Goal: Task Accomplishment & Management: Use online tool/utility

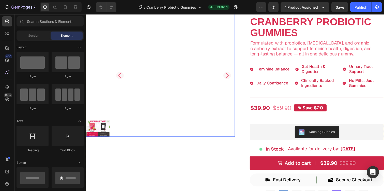
scroll to position [50, 0]
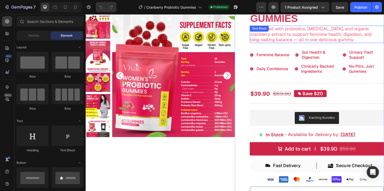
click at [287, 36] on p "Formulated with probiotics, [MEDICAL_DATA], and organic cranberry extract to su…" at bounding box center [322, 34] width 136 height 17
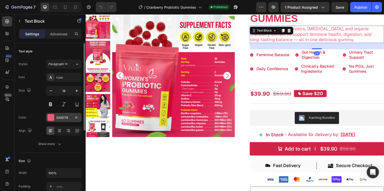
click at [64, 116] on div "EA5D79" at bounding box center [63, 117] width 15 height 5
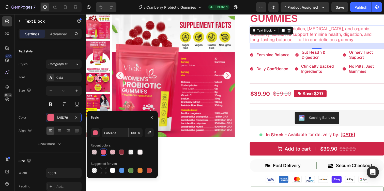
click at [102, 172] on div at bounding box center [103, 170] width 5 height 5
type input "151515"
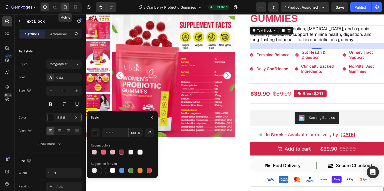
click at [63, 8] on icon at bounding box center [65, 7] width 5 height 5
type input "14"
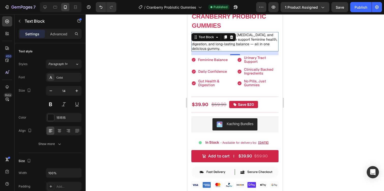
click at [343, 61] on div at bounding box center [235, 102] width 298 height 177
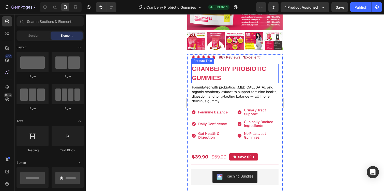
scroll to position [115, 0]
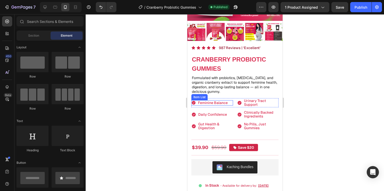
click at [210, 101] on span "Feminine Balance" at bounding box center [213, 102] width 30 height 5
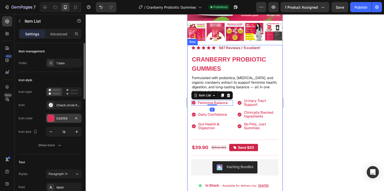
click at [53, 122] on div "DA3154" at bounding box center [64, 118] width 36 height 9
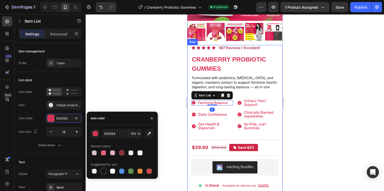
click at [101, 170] on div at bounding box center [103, 171] width 5 height 5
type input "151515"
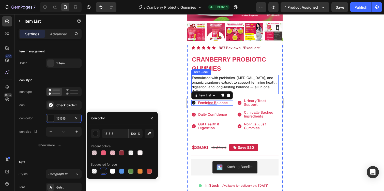
click at [327, 88] on div at bounding box center [235, 102] width 298 height 177
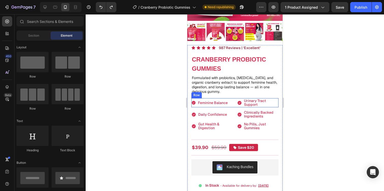
click at [207, 106] on div "Feminine Balance Item List" at bounding box center [212, 102] width 42 height 9
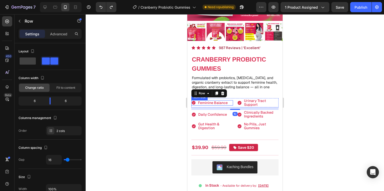
click at [213, 103] on span "Feminine Balance" at bounding box center [213, 102] width 30 height 5
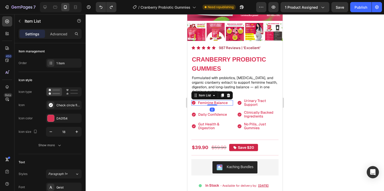
click at [213, 103] on span "Feminine Balance" at bounding box center [213, 102] width 30 height 5
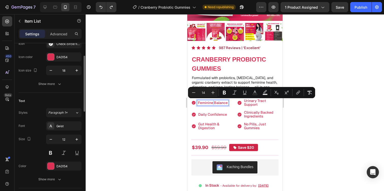
scroll to position [66, 0]
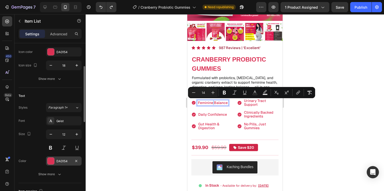
click at [62, 159] on div "DA3154" at bounding box center [63, 161] width 15 height 5
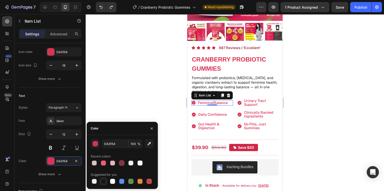
click at [104, 181] on div at bounding box center [103, 181] width 5 height 5
type input "151515"
click at [133, 101] on div at bounding box center [235, 102] width 298 height 177
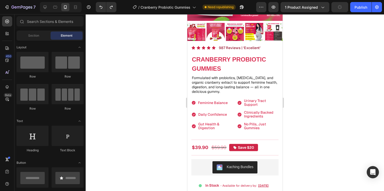
click at [307, 77] on div at bounding box center [235, 102] width 298 height 177
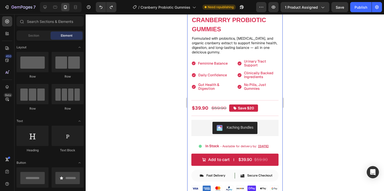
scroll to position [156, 0]
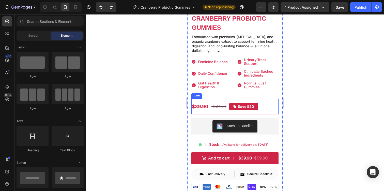
click at [260, 106] on div "$39.90 Product Price Product Price $59.90 Product Price Product Price Save $20 …" at bounding box center [234, 107] width 87 height 16
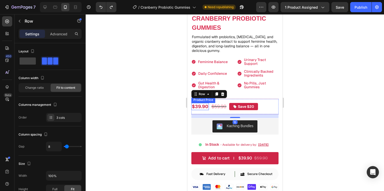
click at [203, 106] on div "$39.90" at bounding box center [200, 106] width 18 height 7
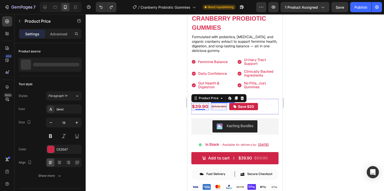
click at [219, 105] on div "$59.90" at bounding box center [219, 106] width 16 height 7
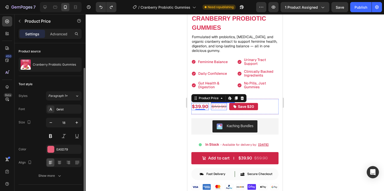
scroll to position [14, 0]
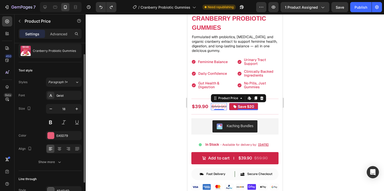
click at [249, 104] on pre "Save $20" at bounding box center [246, 107] width 16 height 6
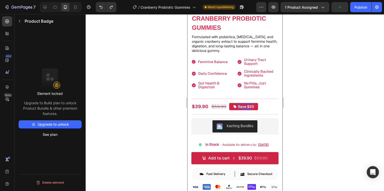
click at [311, 93] on div at bounding box center [235, 102] width 298 height 177
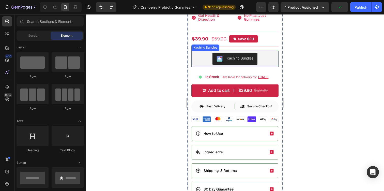
scroll to position [224, 0]
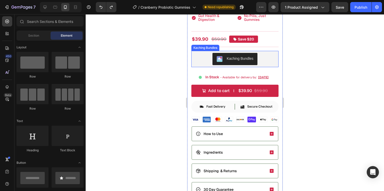
click at [209, 61] on div "Kaching Bundles" at bounding box center [234, 59] width 83 height 12
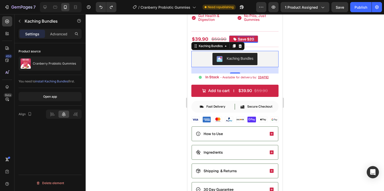
click at [238, 38] on pre "Save $20" at bounding box center [246, 39] width 16 height 6
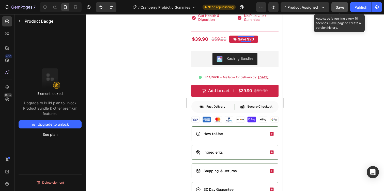
click at [339, 7] on span "Save" at bounding box center [340, 7] width 8 height 4
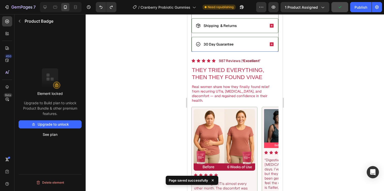
scroll to position [369, 0]
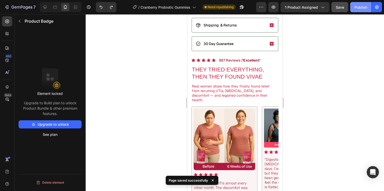
click at [368, 6] on button "Publish" at bounding box center [360, 7] width 21 height 10
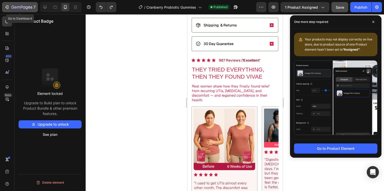
click at [7, 8] on icon "button" at bounding box center [6, 7] width 5 height 5
